Goal: Entertainment & Leisure: Consume media (video, audio)

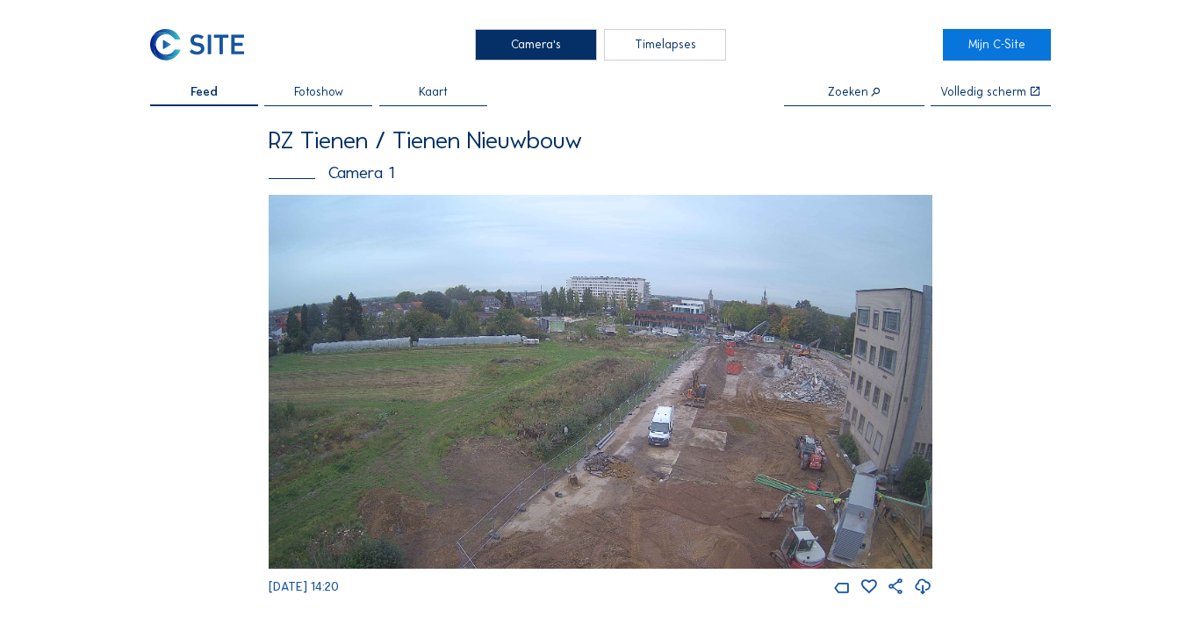
click at [737, 387] on img at bounding box center [601, 382] width 665 height 374
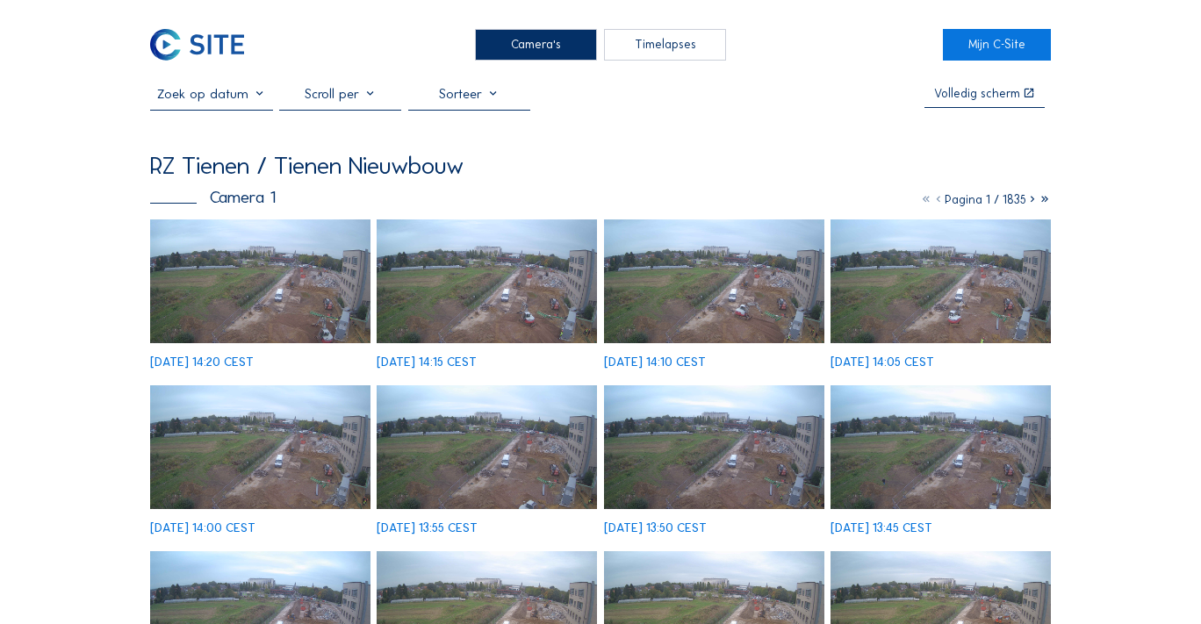
click at [258, 309] on img at bounding box center [260, 282] width 220 height 124
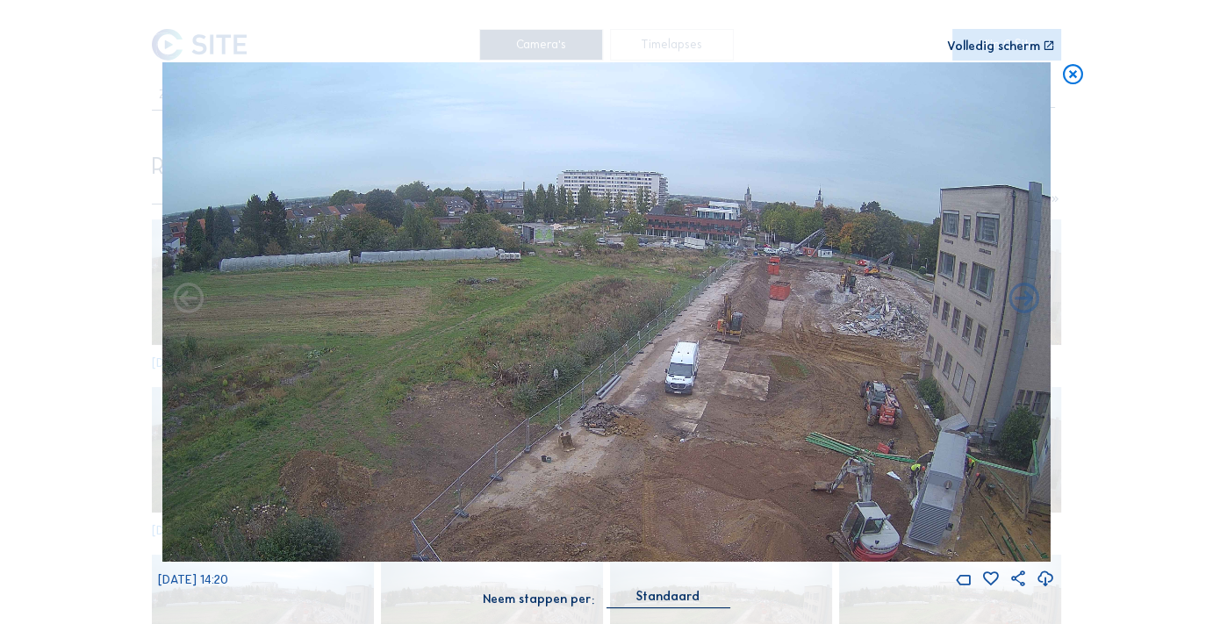
click at [995, 40] on div "Volledig scherm" at bounding box center [993, 46] width 93 height 12
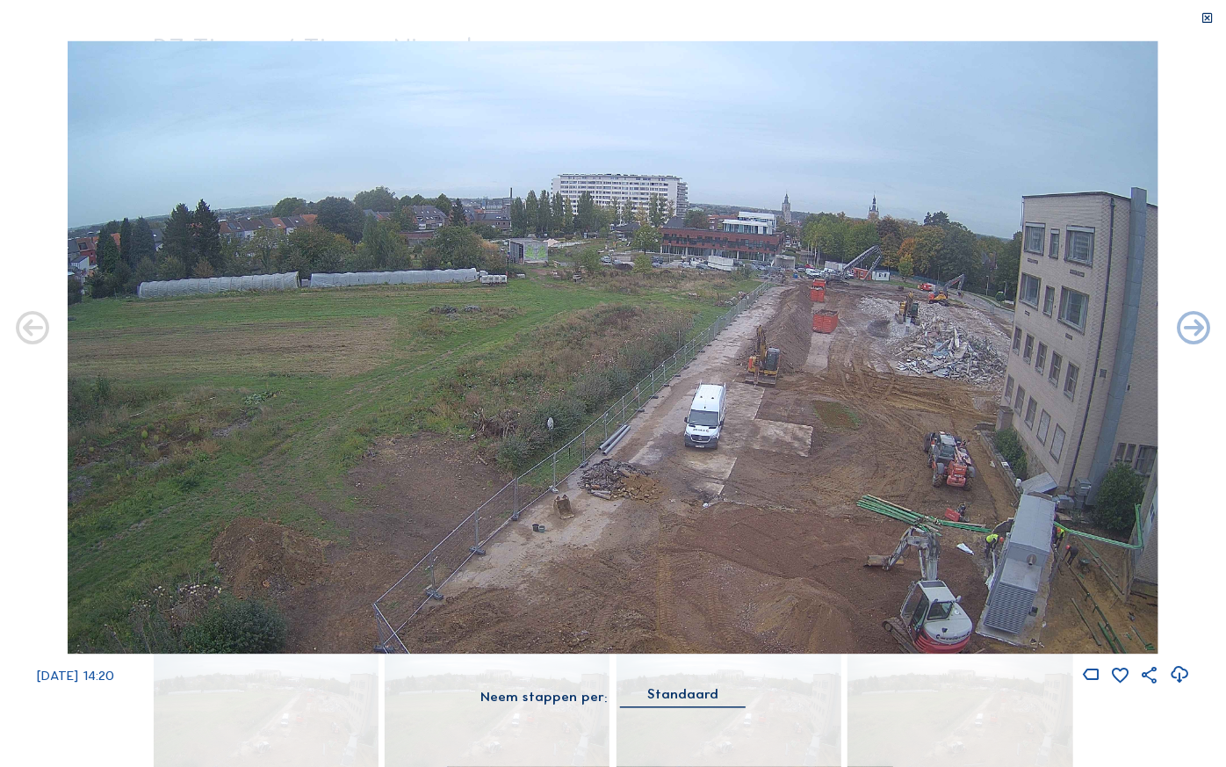
click at [1200, 22] on icon at bounding box center [1206, 17] width 13 height 13
